Goal: Information Seeking & Learning: Learn about a topic

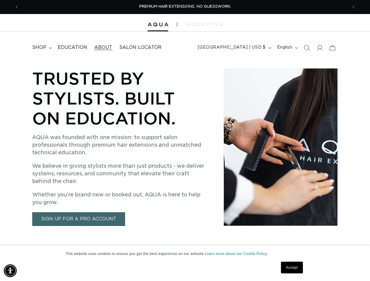
scroll to position [0, 657]
click at [185, 141] on p "AQUA was founded with one mission: to support salon professionals through premi…" at bounding box center [118, 145] width 172 height 23
click at [10, 271] on img "Accessibility Menu" at bounding box center [10, 271] width 13 height 13
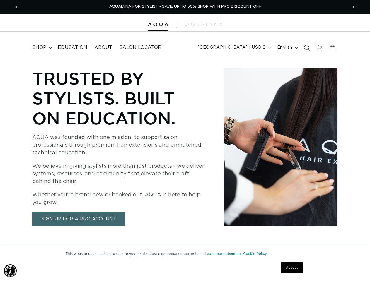
scroll to position [0, 0]
